Goal: Find specific page/section: Find specific page/section

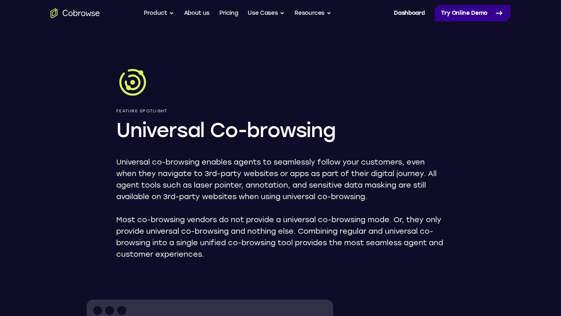
click at [459, 10] on link "Try Online Demo" at bounding box center [473, 13] width 76 height 16
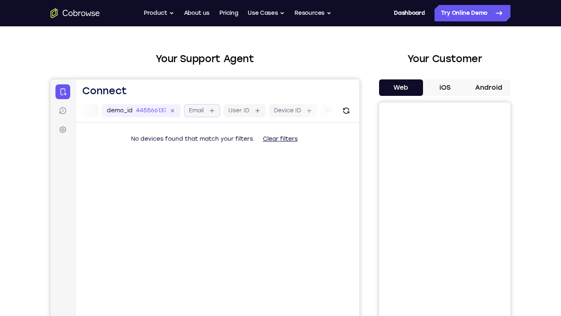
scroll to position [0, 155]
click at [325, 111] on icon at bounding box center [325, 110] width 5 height 5
click at [272, 121] on div "demo_id 445566137 445566137 Email User ID Device ID Device name" at bounding box center [218, 110] width 284 height 23
click at [447, 92] on button "iOS" at bounding box center [445, 87] width 44 height 16
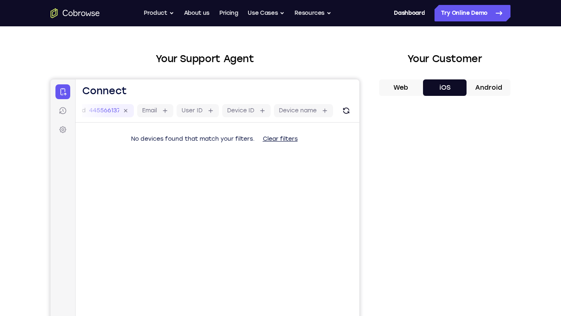
click at [389, 83] on button "Web" at bounding box center [401, 87] width 44 height 16
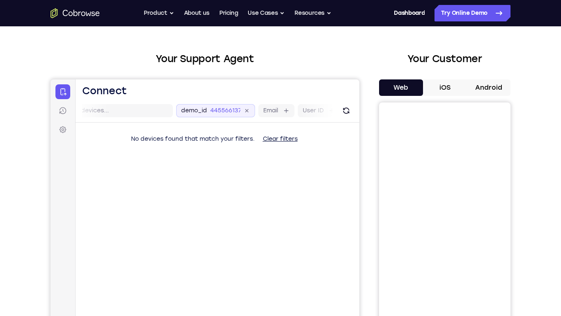
scroll to position [0, 0]
click at [134, 114] on input "text" at bounding box center [149, 110] width 104 height 8
type input "w"
click at [269, 138] on button "Clear filters" at bounding box center [280, 139] width 48 height 16
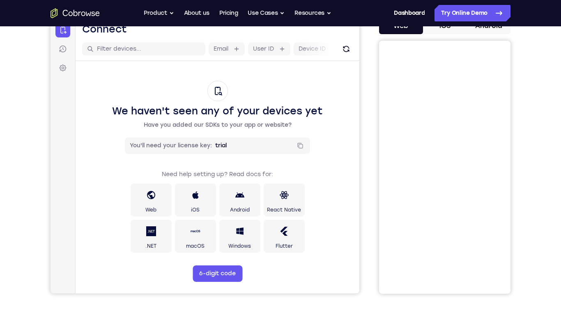
scroll to position [90, 0]
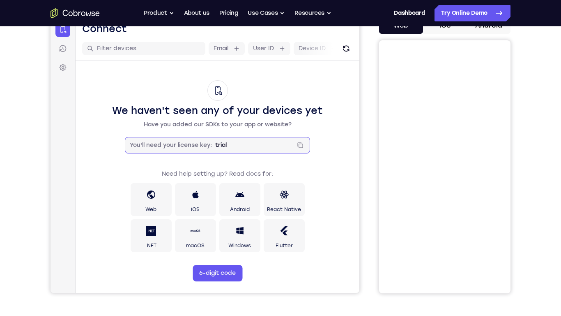
click at [252, 141] on input "trial" at bounding box center [253, 145] width 77 height 8
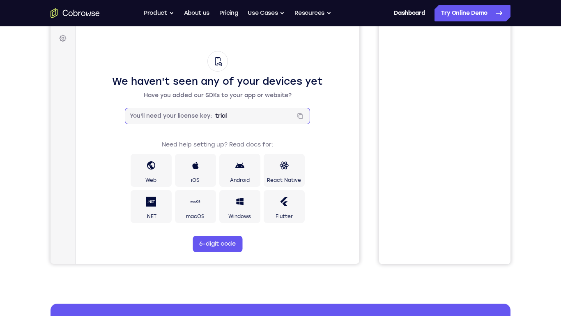
scroll to position [122, 0]
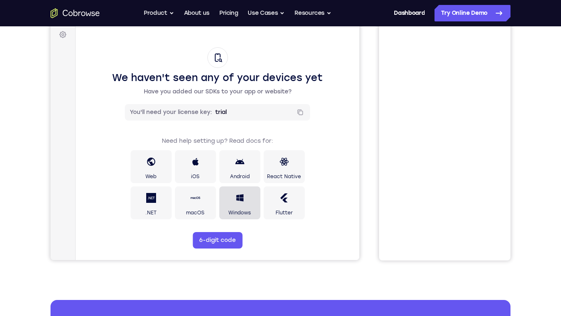
click at [248, 206] on link "Windows" at bounding box center [239, 202] width 41 height 33
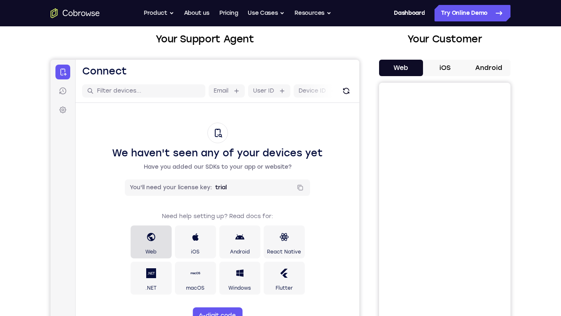
scroll to position [28, 0]
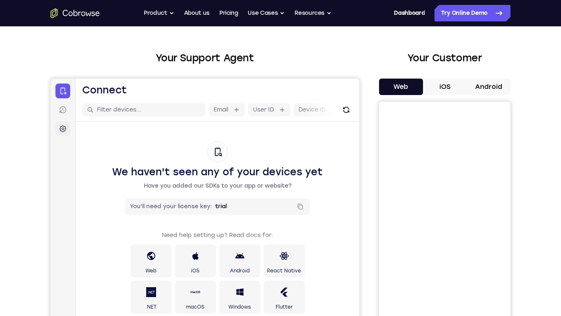
click at [63, 126] on icon at bounding box center [63, 128] width 7 height 7
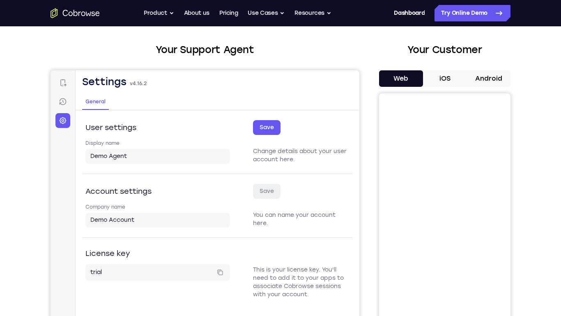
scroll to position [37, 0]
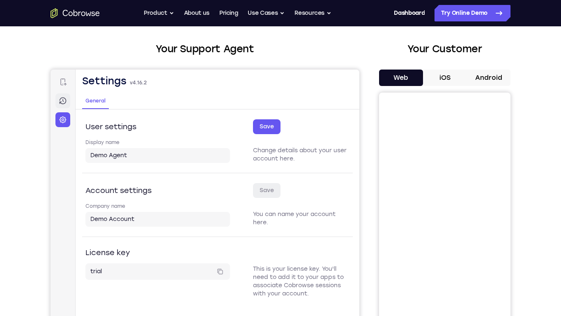
click at [62, 100] on icon at bounding box center [62, 100] width 1 height 3
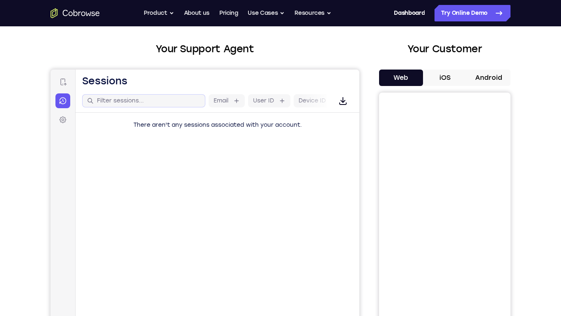
click at [137, 105] on div at bounding box center [143, 100] width 123 height 13
click at [218, 102] on label "Email" at bounding box center [221, 101] width 15 height 8
click at [232, 102] on input "Email" at bounding box center [233, 101] width 2 height 8
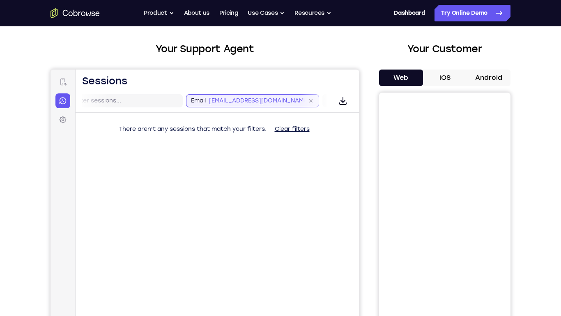
type input "[EMAIL_ADDRESS][DOMAIN_NAME]"
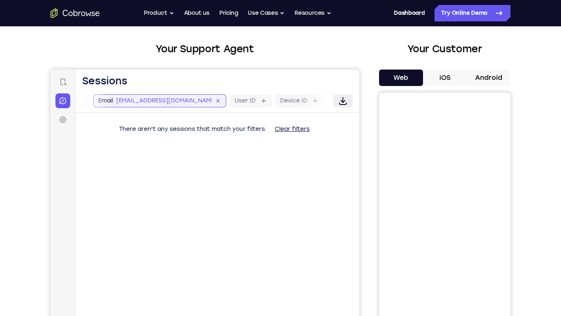
scroll to position [0, 119]
click at [344, 96] on icon "button" at bounding box center [343, 101] width 10 height 10
select select "7"
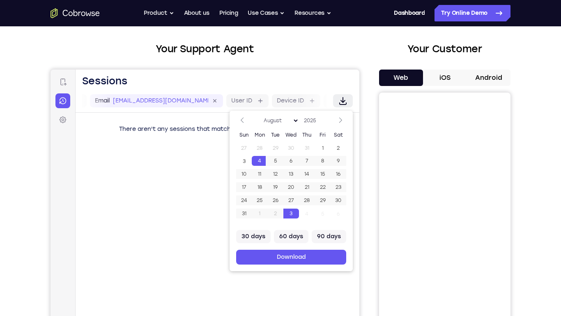
click at [344, 96] on icon "button" at bounding box center [343, 101] width 10 height 10
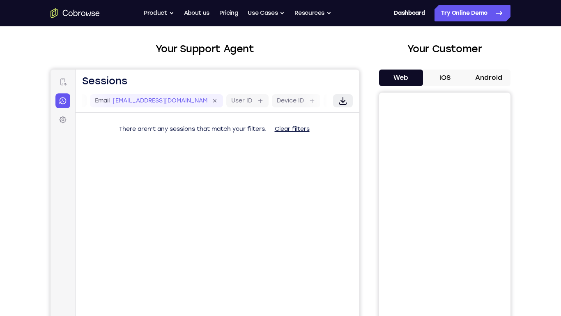
click at [344, 96] on icon "button" at bounding box center [343, 101] width 10 height 10
select select "7"
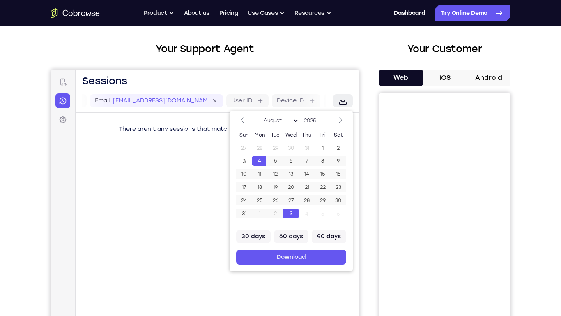
click at [338, 101] on icon "button" at bounding box center [343, 101] width 10 height 10
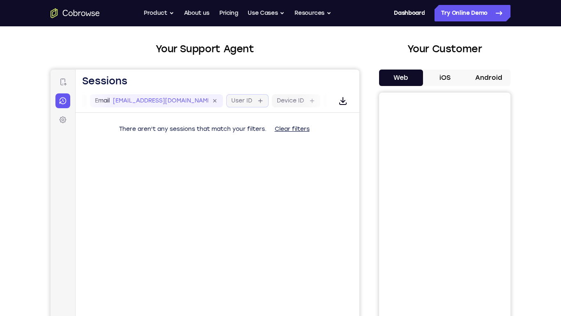
click at [251, 100] on label "User ID" at bounding box center [241, 101] width 21 height 8
click at [256, 100] on input "User ID" at bounding box center [257, 101] width 2 height 8
click at [408, 6] on link "Dashboard" at bounding box center [409, 13] width 31 height 16
